Goal: Find specific page/section: Find specific page/section

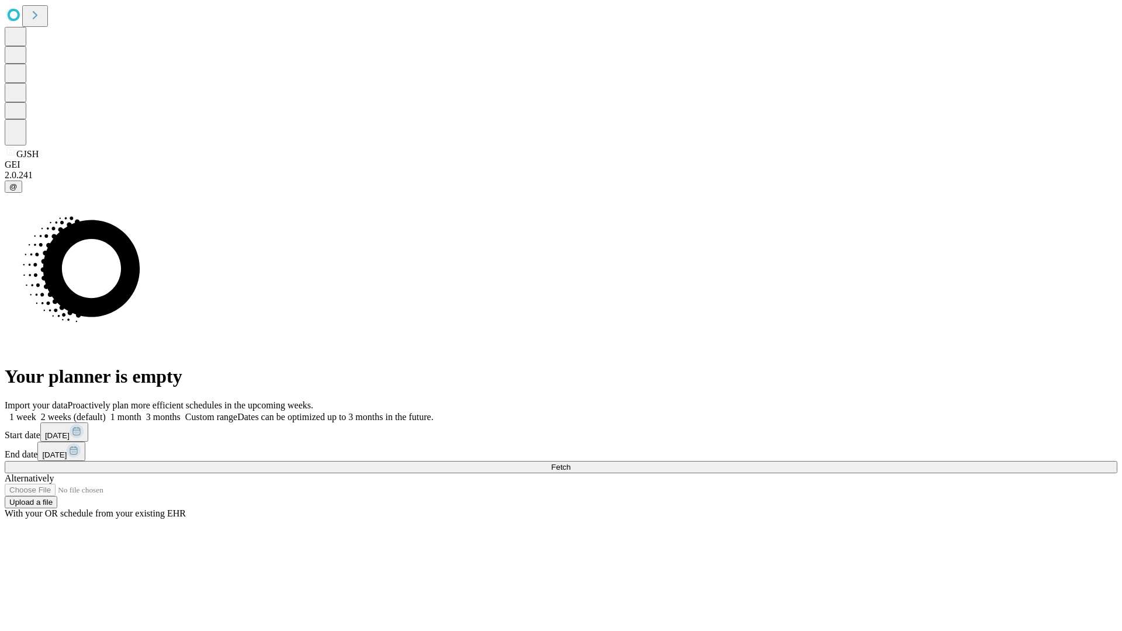
click at [570, 463] on span "Fetch" at bounding box center [560, 467] width 19 height 9
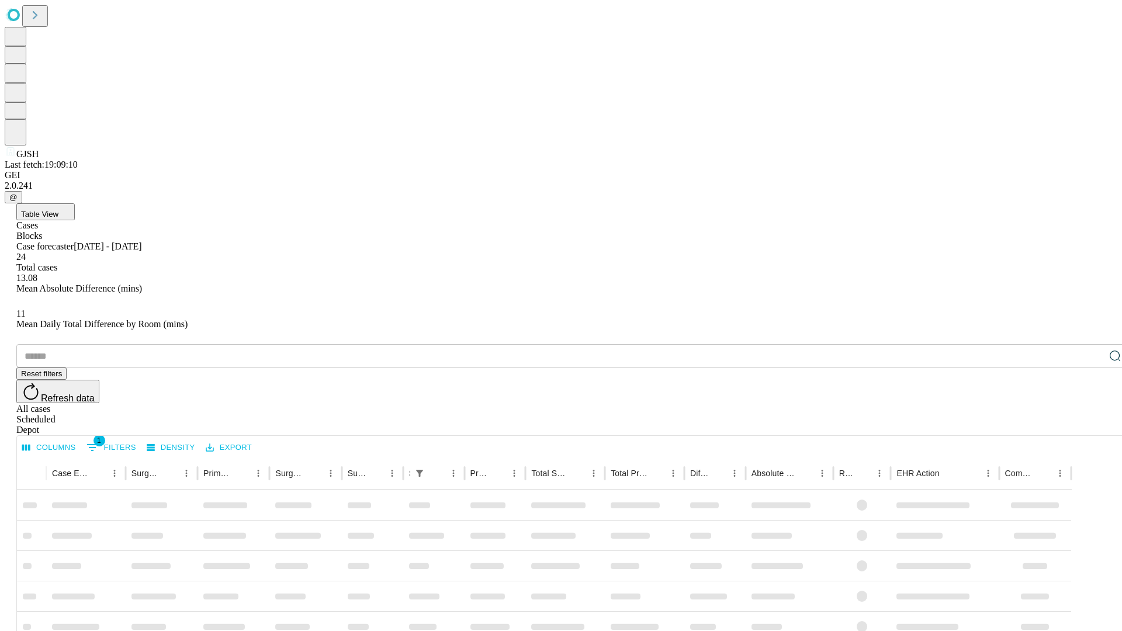
click at [1092, 425] on div "Depot" at bounding box center [572, 430] width 1113 height 11
